Goal: Task Accomplishment & Management: Use online tool/utility

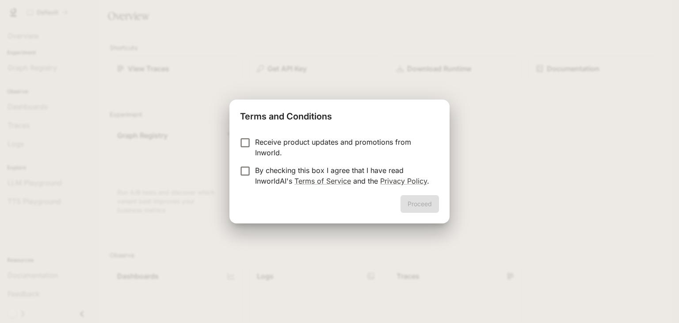
click at [248, 163] on form "Receive product updates and promotions from Inworld. By checking this box I agr…" at bounding box center [339, 162] width 199 height 50
click at [421, 206] on button "Proceed" at bounding box center [420, 204] width 38 height 18
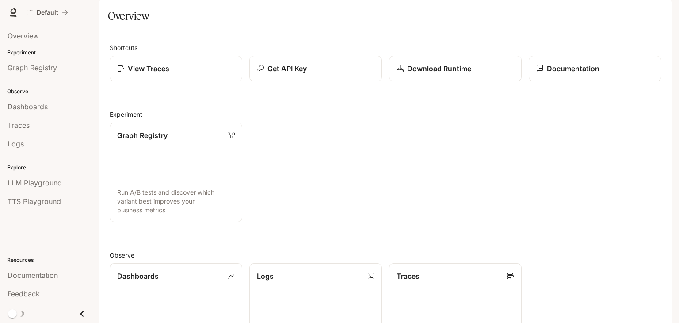
click at [225, 57] on div "Shortcuts View Traces Get API Key Download Runtime Documentation Experiment Gra…" at bounding box center [385, 273] width 573 height 482
click at [51, 25] on div "Overview" at bounding box center [49, 36] width 99 height 22
click at [51, 34] on div "Overview" at bounding box center [50, 36] width 84 height 11
click at [161, 188] on link "Graph Registry Run A/B tests and discover which variant best improves your busi…" at bounding box center [176, 172] width 134 height 100
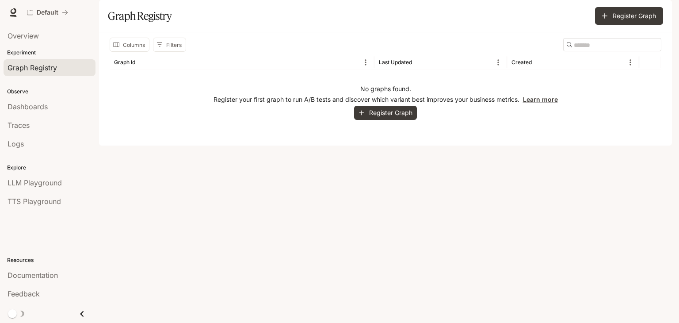
click at [19, 62] on span "Graph Registry" at bounding box center [33, 67] width 50 height 11
click at [390, 120] on button "Register Graph" at bounding box center [385, 113] width 63 height 15
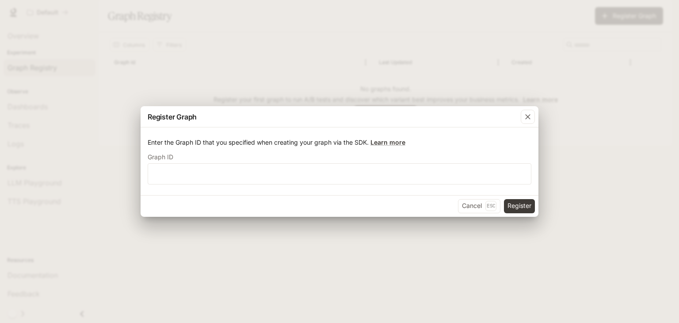
click at [294, 162] on label "Graph ID" at bounding box center [340, 158] width 384 height 9
click at [292, 171] on input "text" at bounding box center [339, 173] width 383 height 9
click at [531, 121] on icon "button" at bounding box center [528, 116] width 9 height 9
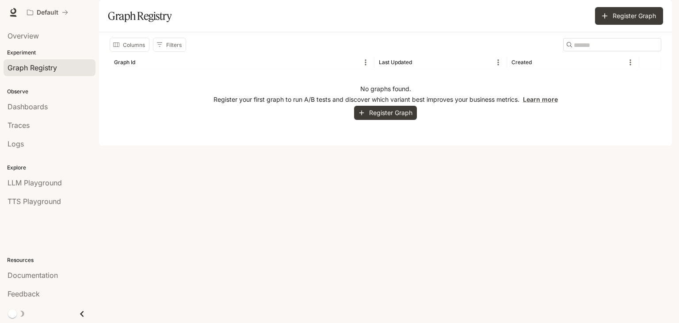
click at [531, 121] on icon "button" at bounding box center [528, 116] width 9 height 9
click at [44, 41] on link "Overview" at bounding box center [50, 35] width 92 height 17
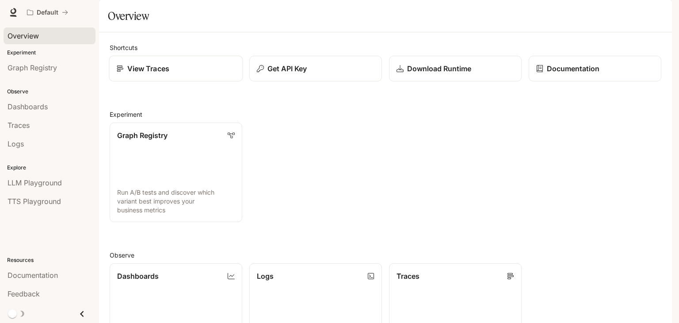
click at [195, 74] on div "View Traces" at bounding box center [176, 68] width 119 height 11
